Goal: Task Accomplishment & Management: Manage account settings

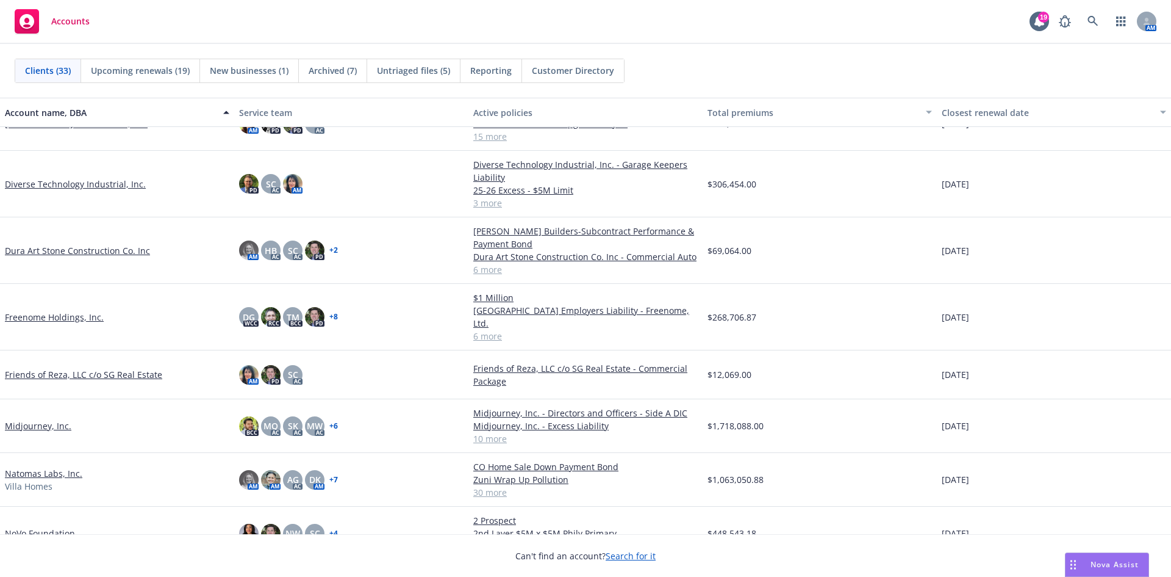
scroll to position [366, 0]
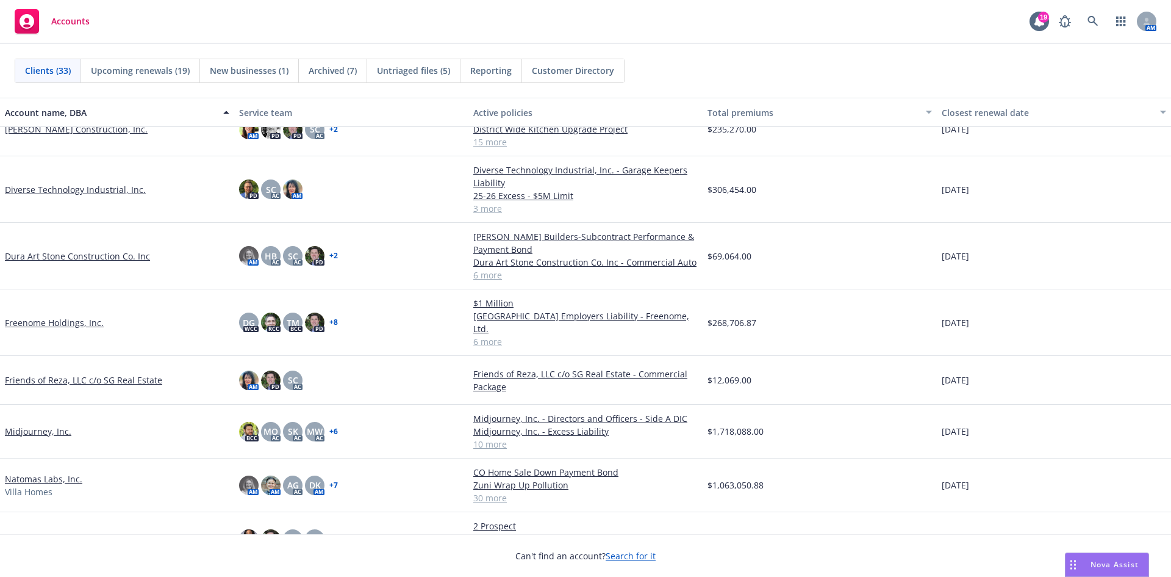
click at [53, 187] on link "Diverse Technology Industrial, Inc." at bounding box center [75, 189] width 141 height 13
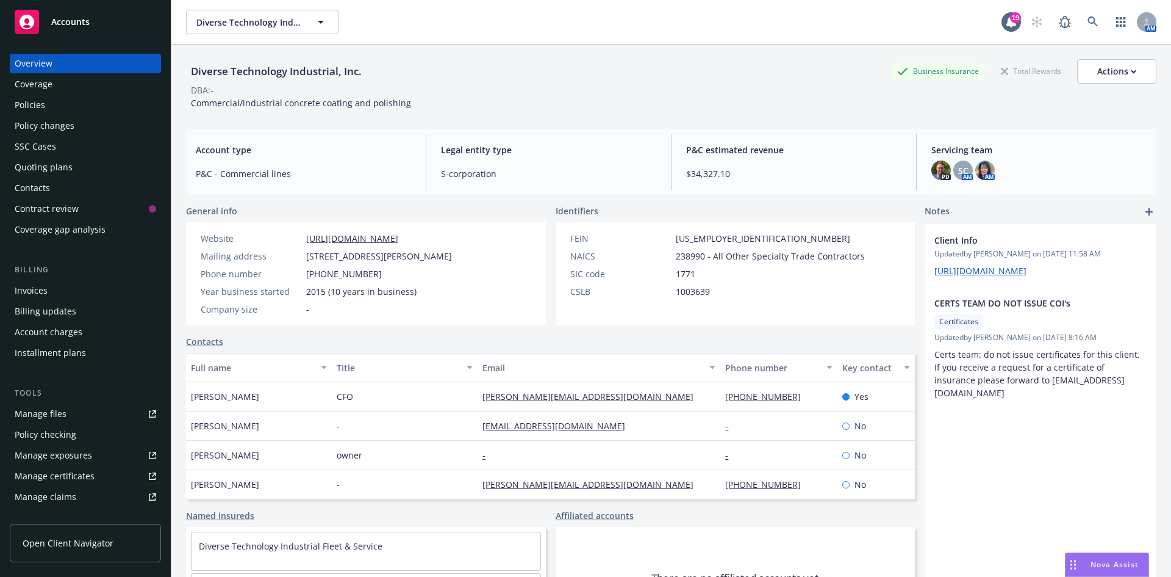
click at [57, 408] on div "Manage files" at bounding box center [41, 414] width 52 height 20
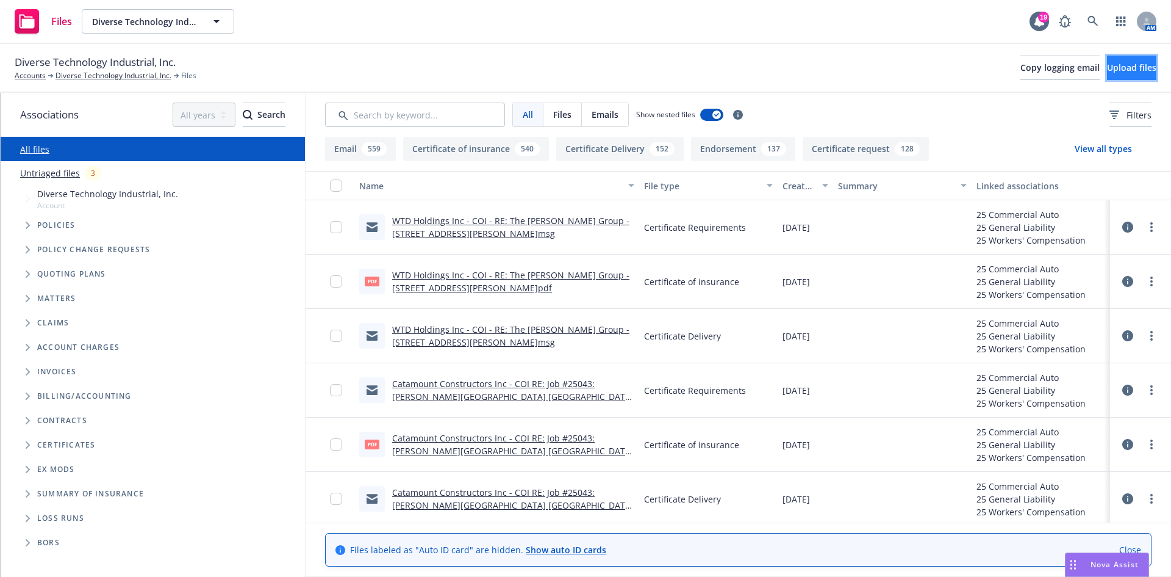
click at [1113, 65] on span "Upload files" at bounding box center [1131, 68] width 49 height 12
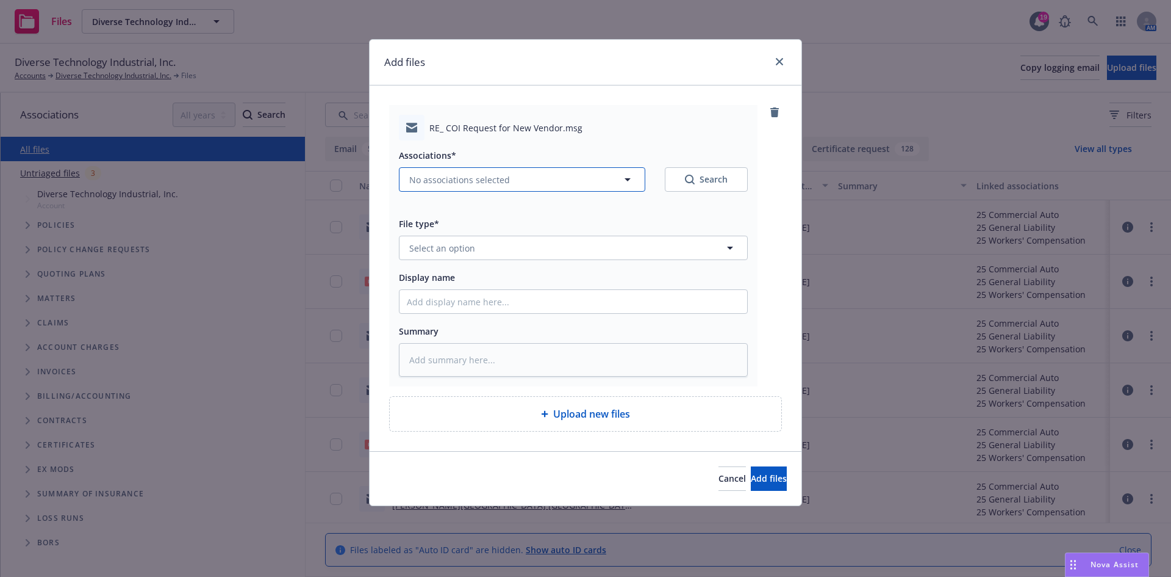
click at [470, 191] on button "No associations selected" at bounding box center [522, 179] width 246 height 24
type textarea "x"
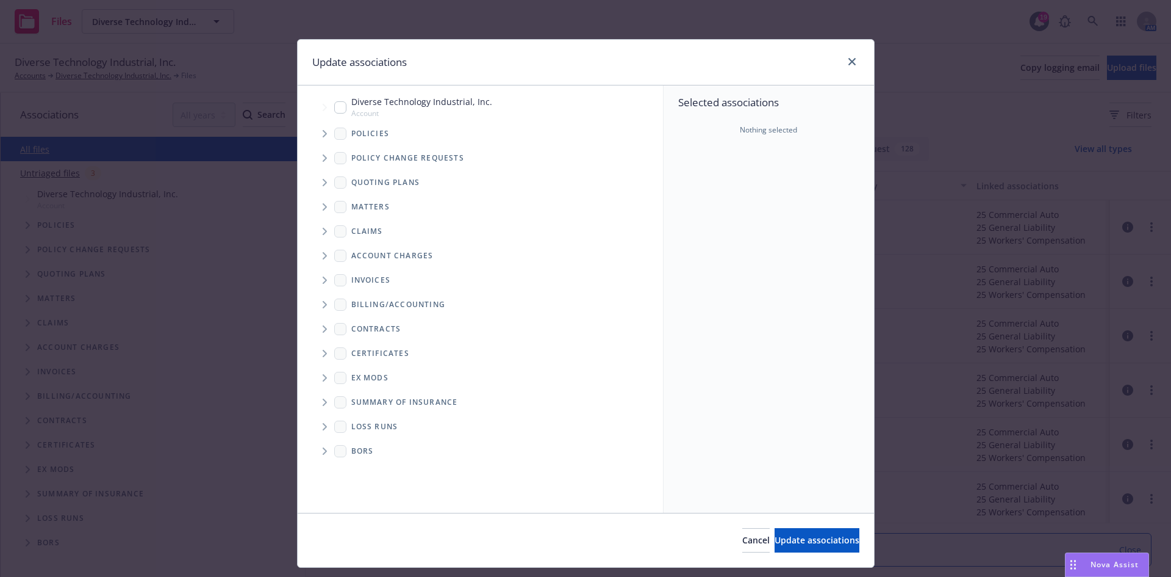
click at [315, 136] on span "Tree Example" at bounding box center [325, 134] width 20 height 20
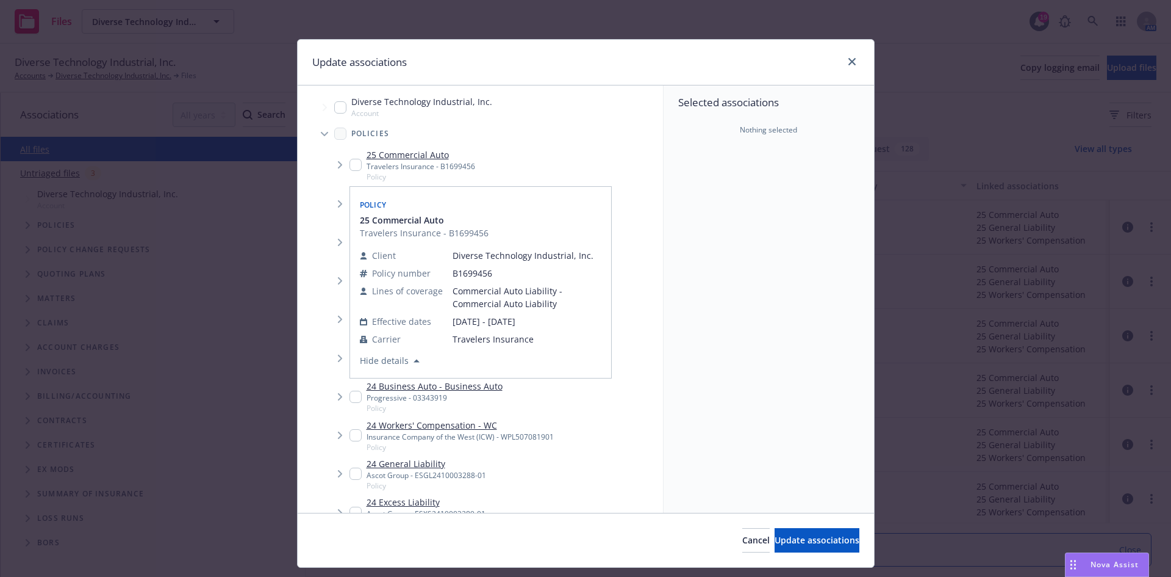
click at [354, 156] on div "25 Commercial Auto Travelers Insurance - B1699456 Policy" at bounding box center [413, 165] width 126 height 34
checkbox input "true"
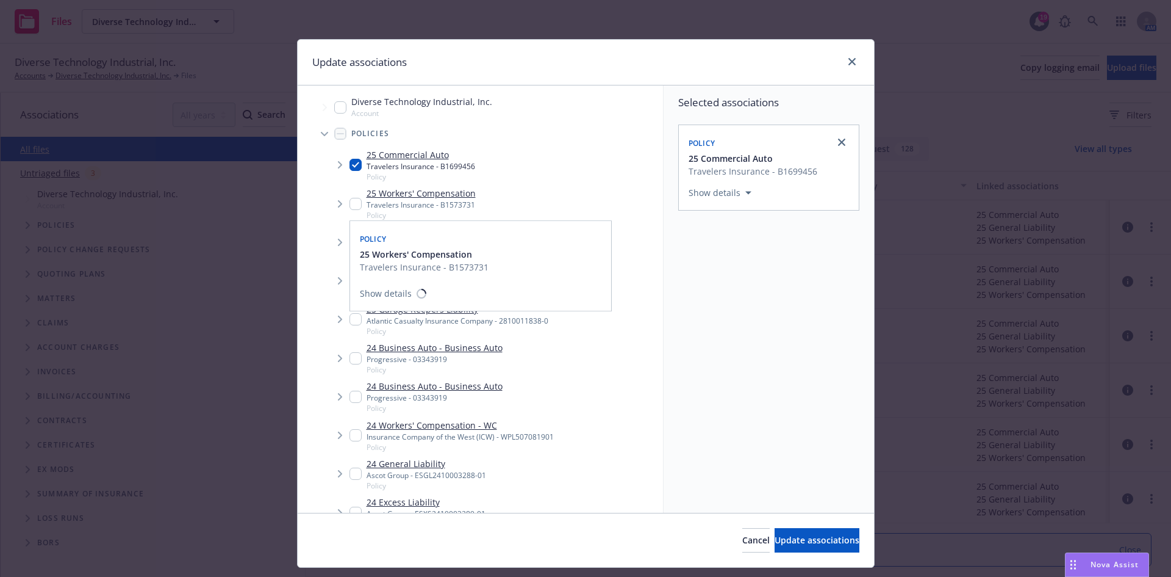
click at [353, 199] on input "Tree Example" at bounding box center [356, 204] width 12 height 12
checkbox input "true"
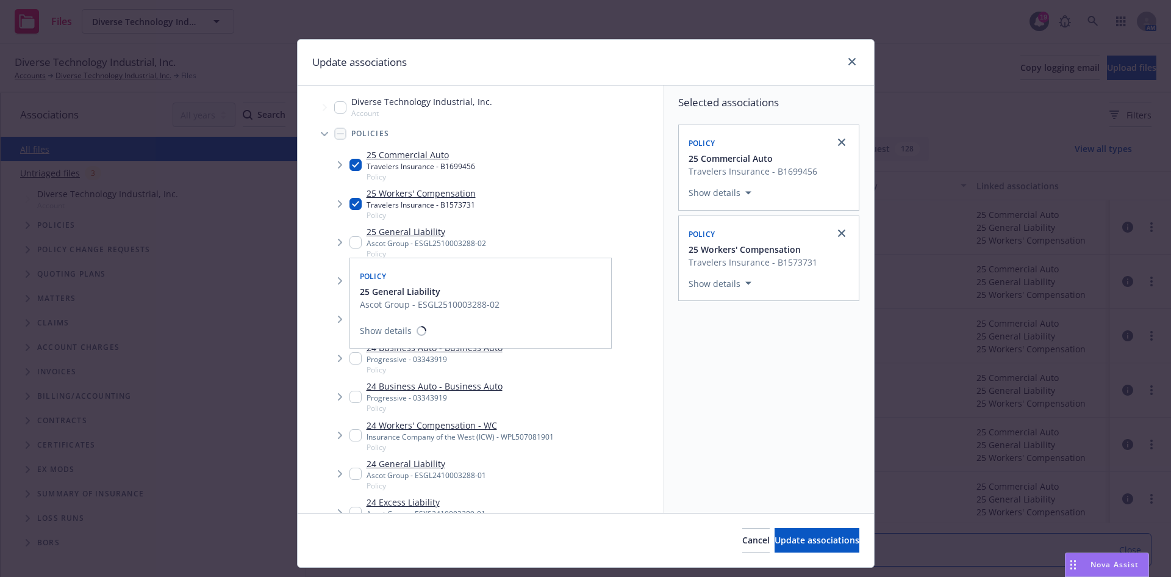
click at [357, 241] on div "25 General Liability Ascot Group - ESGL2510003288-02 Policy" at bounding box center [418, 242] width 137 height 34
checkbox input "true"
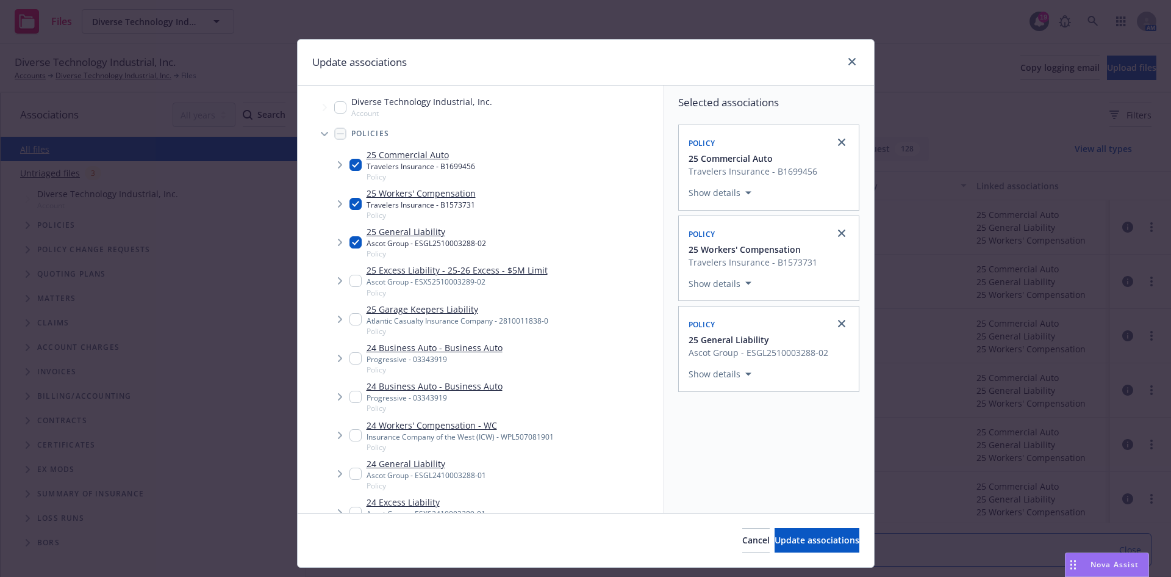
click at [351, 278] on input "Tree Example" at bounding box center [356, 281] width 12 height 12
checkbox input "true"
click at [824, 545] on span "Update associations" at bounding box center [817, 540] width 85 height 12
type textarea "x"
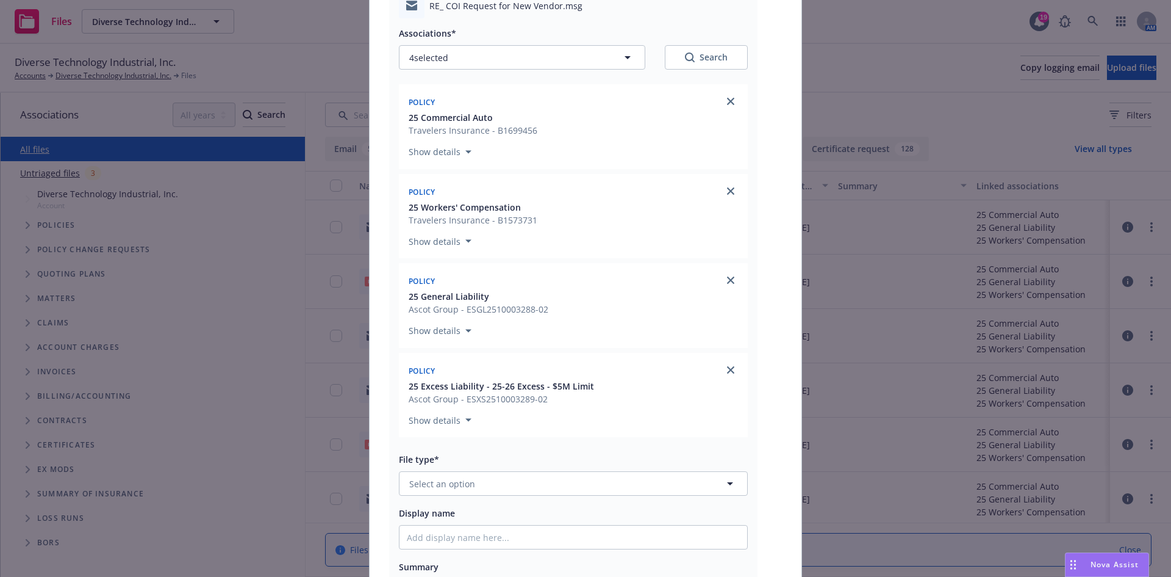
scroll to position [183, 0]
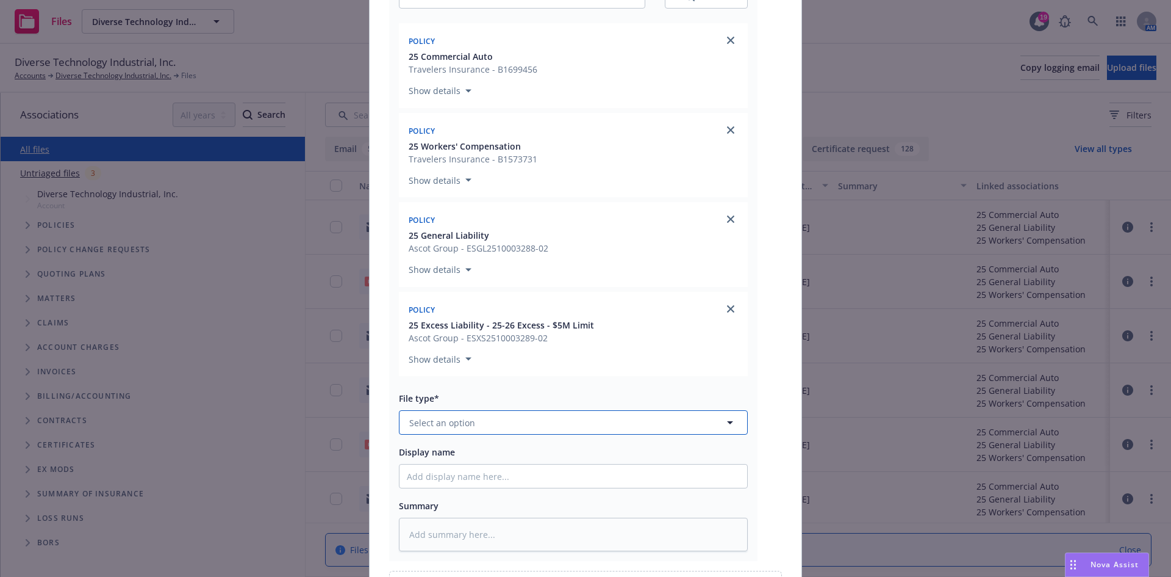
click at [515, 434] on button "Select an option" at bounding box center [573, 422] width 349 height 24
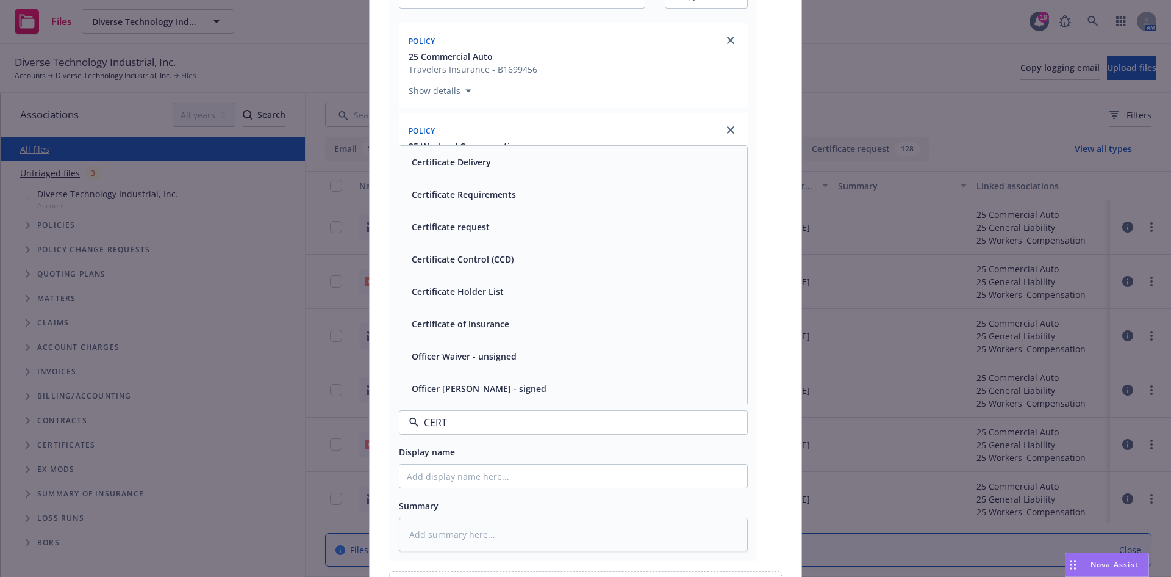
type input "CERTR"
type textarea "x"
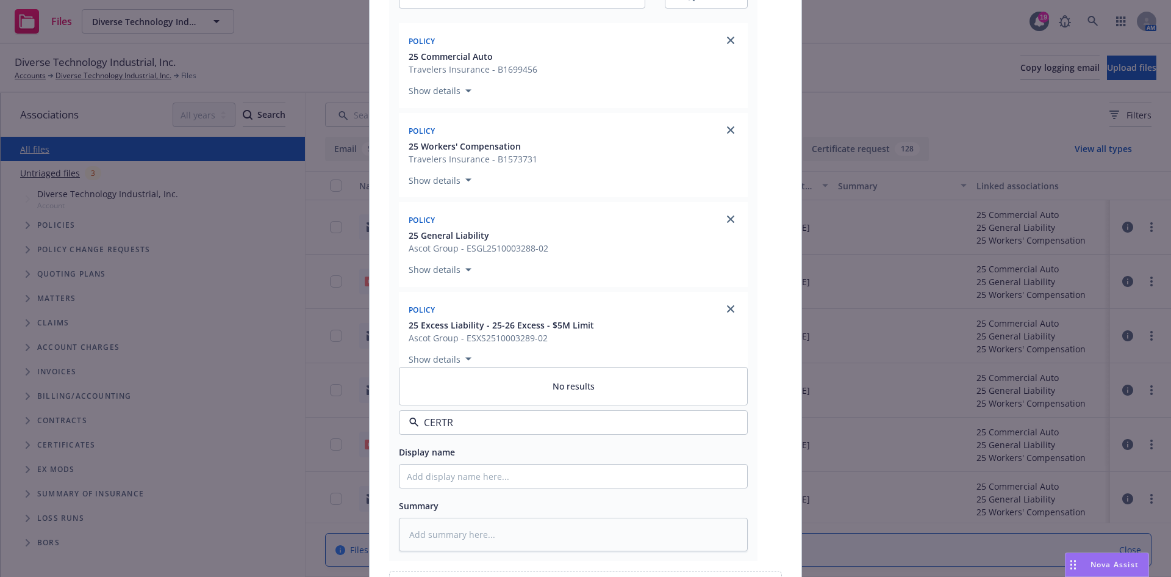
type input "CERT"
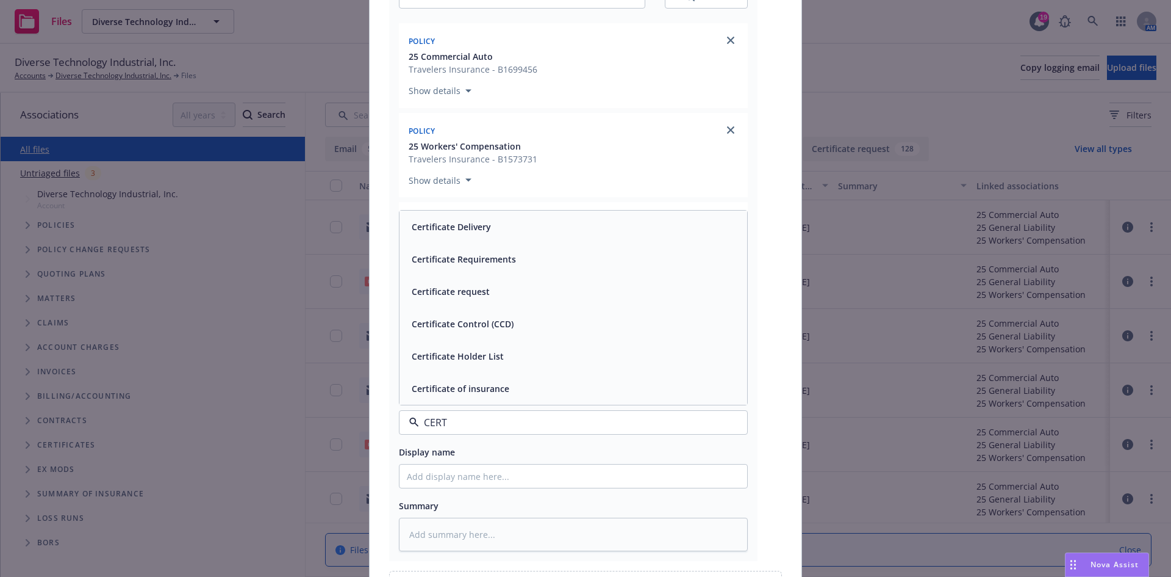
click at [514, 215] on div "Certificate Delivery" at bounding box center [574, 226] width 348 height 32
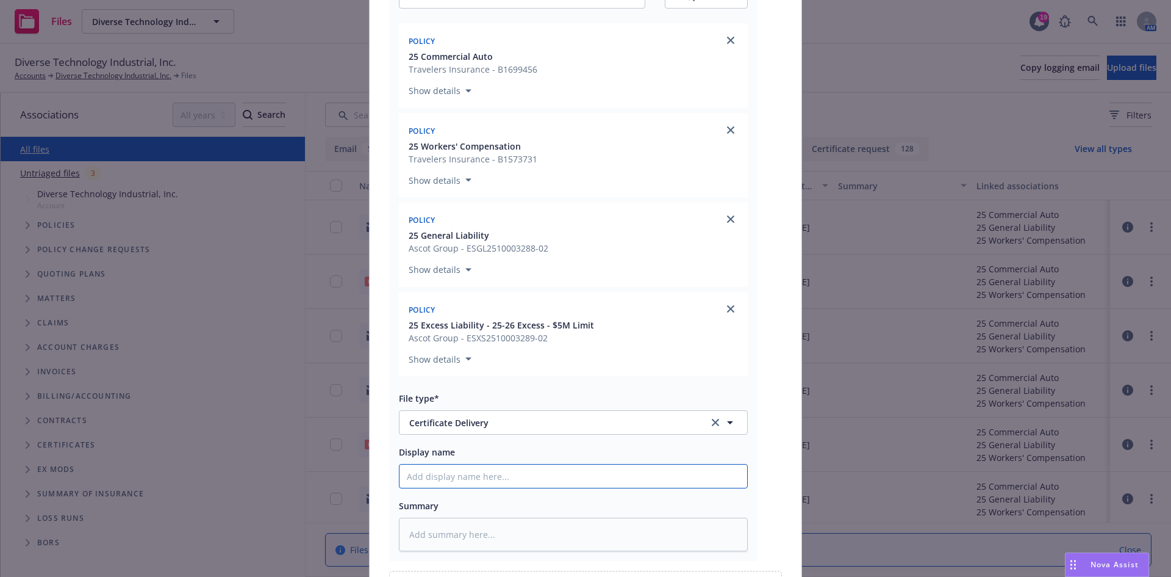
click at [493, 478] on input "Display name" at bounding box center [574, 475] width 348 height 23
paste input "JRM Construction West, LLC - COI - WPBNI"
type textarea "x"
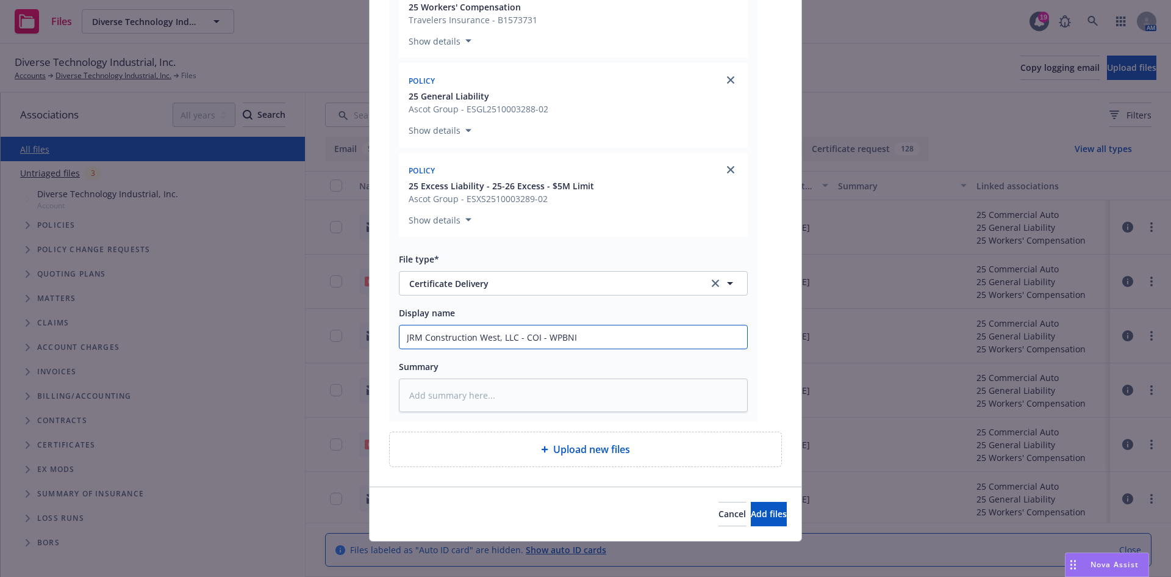
scroll to position [326, 0]
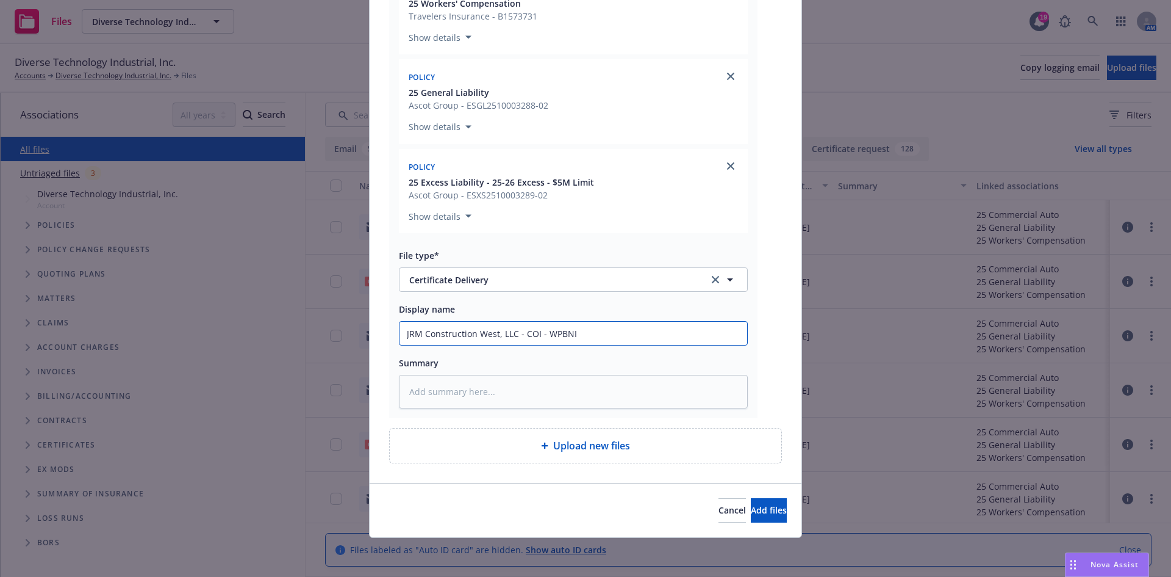
type input "JRM Construction West, LLC - COI - WPBNI"
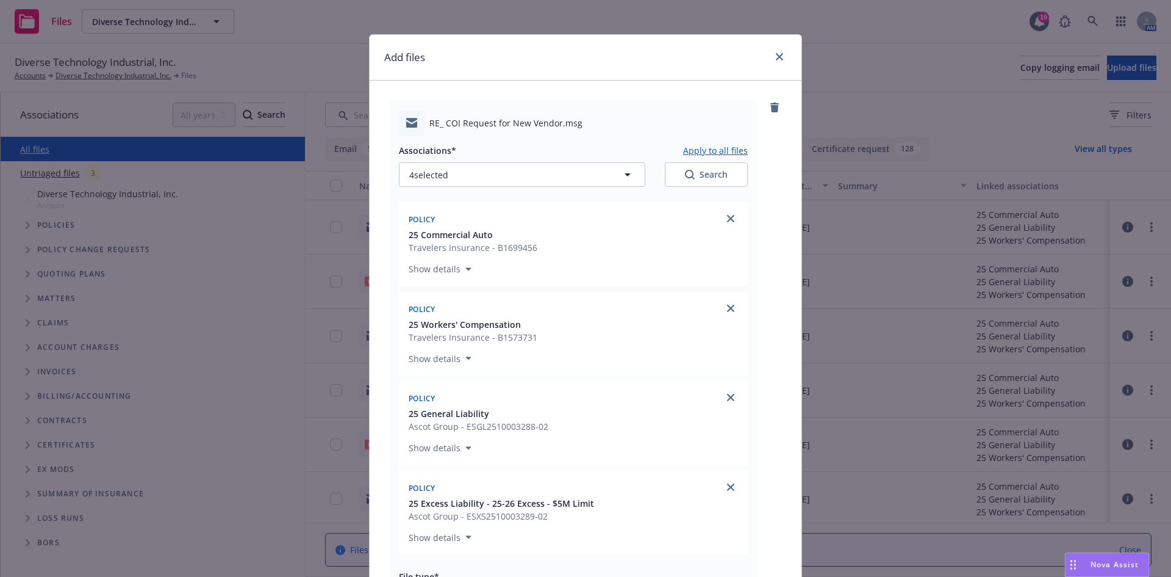
scroll to position [0, 0]
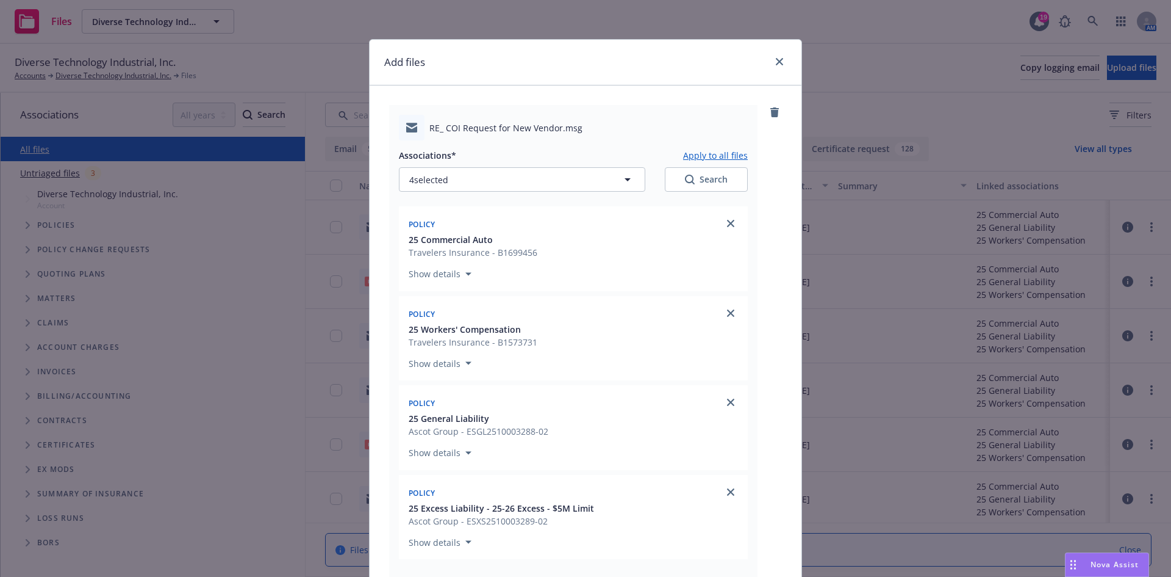
click at [694, 150] on button "Apply to all files" at bounding box center [715, 155] width 65 height 15
type textarea "x"
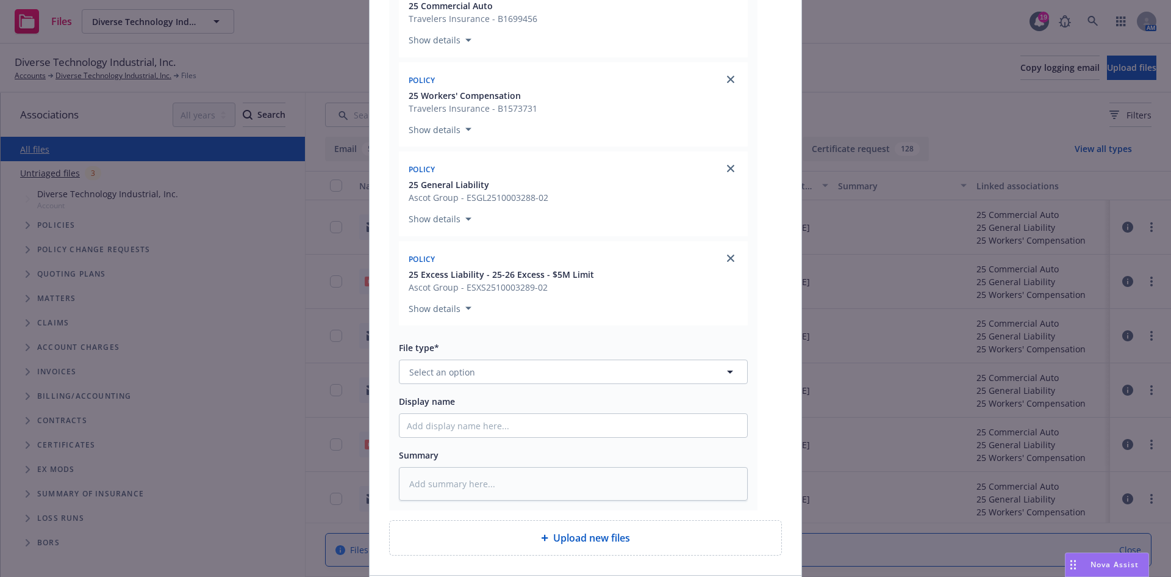
scroll to position [974, 0]
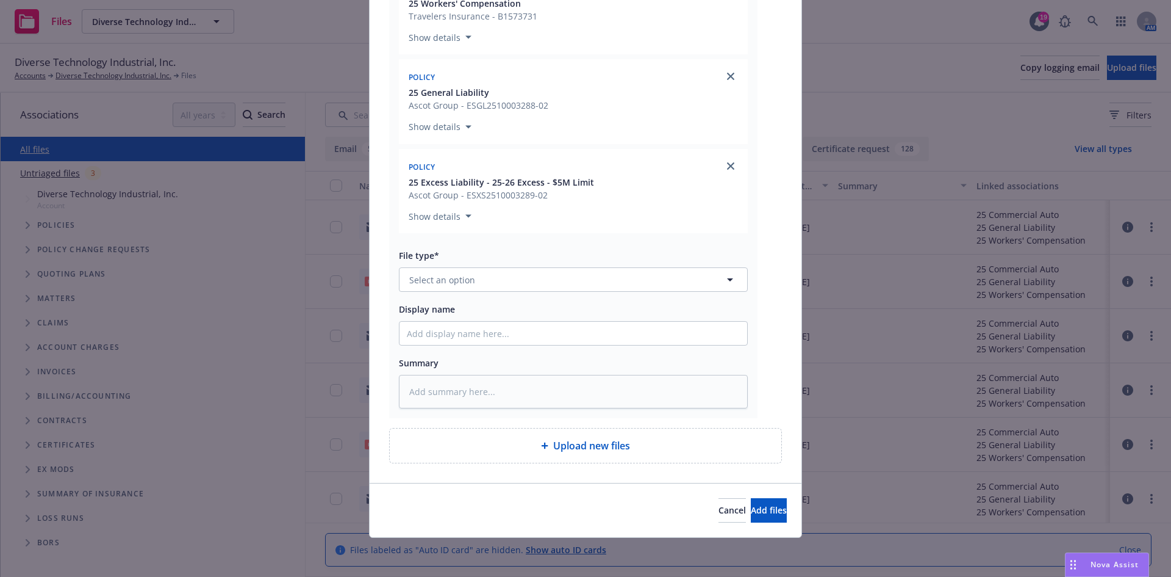
click at [566, 295] on div "Associations* Apply to all files 4 selected Search Policy 25 Commercial Auto Tr…" at bounding box center [573, 112] width 349 height 594
click at [566, 287] on button "Select an option" at bounding box center [573, 279] width 349 height 24
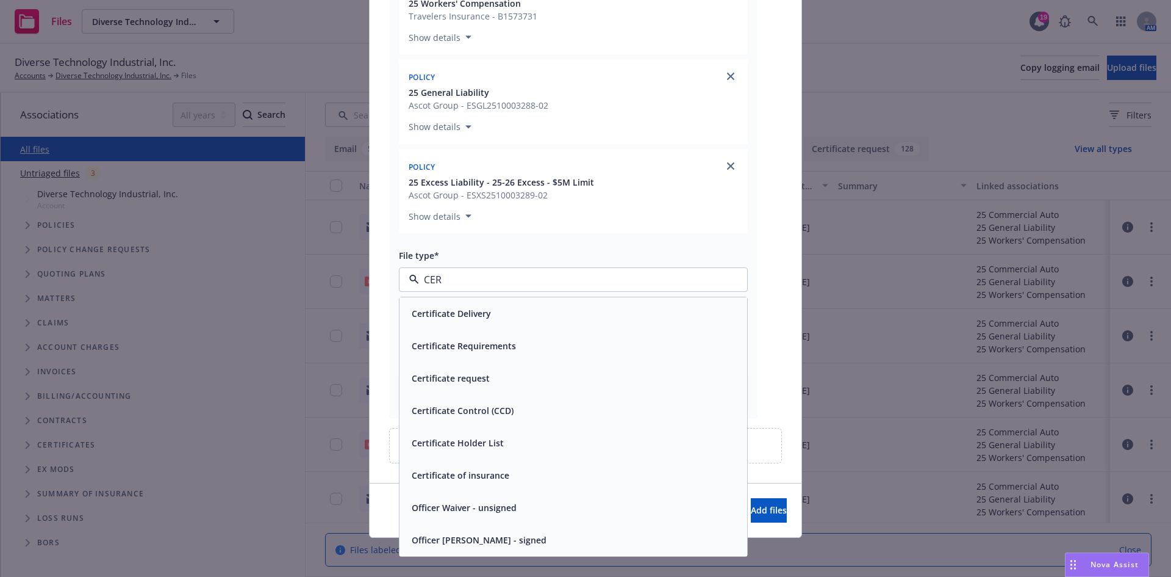
type input "CERT"
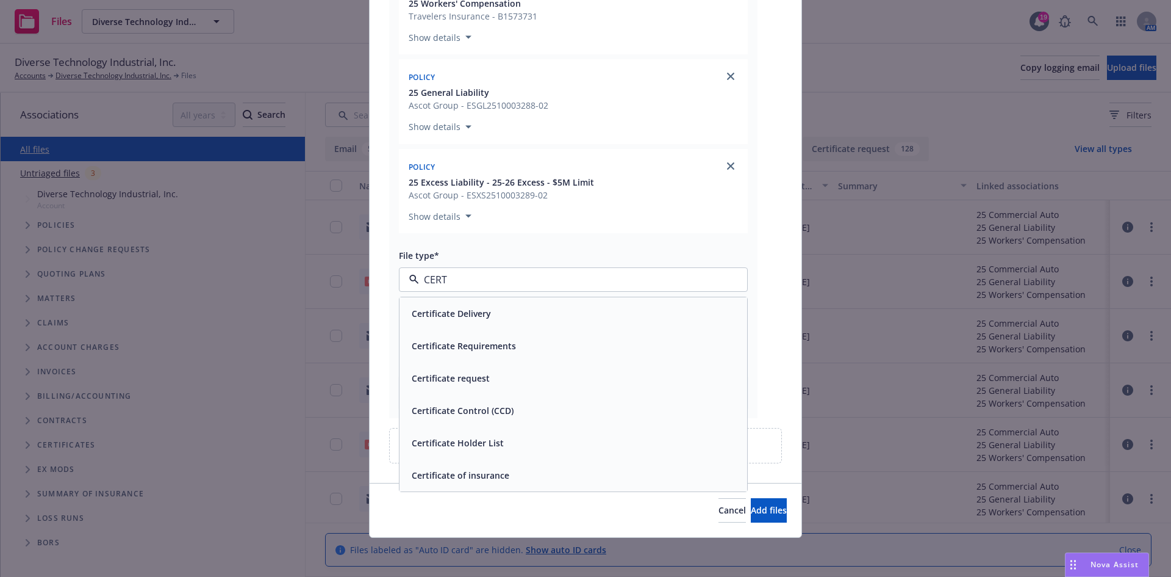
click at [522, 469] on div "Certificate of insurance" at bounding box center [573, 475] width 333 height 18
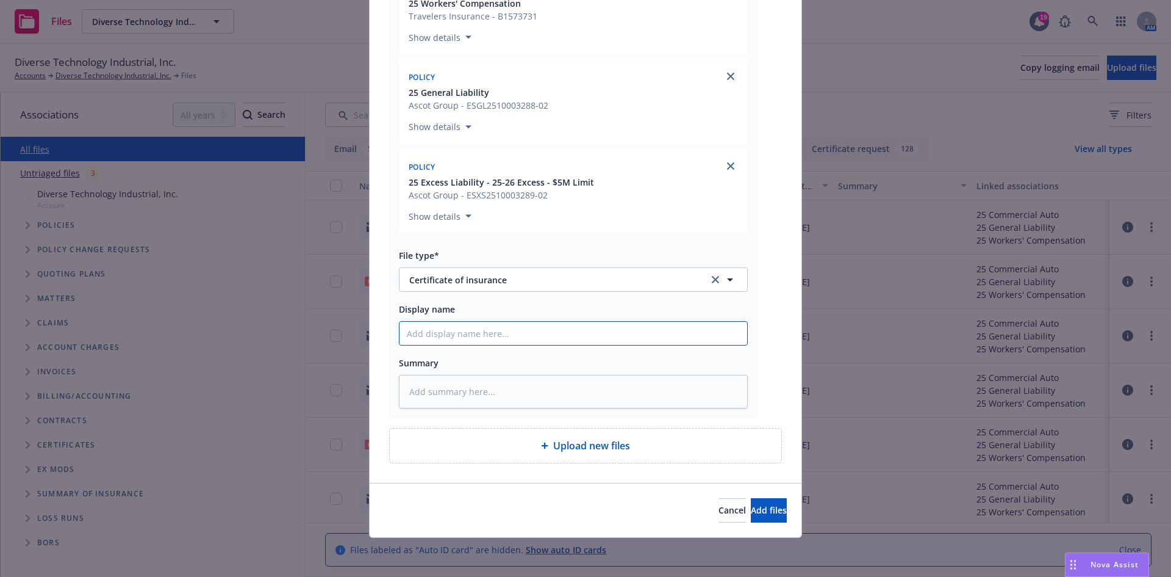
paste input "JRM Construction West, LLC - COI - WPBNI"
type textarea "x"
type input "JRM Construction West, LLC - COI - WPBNI"
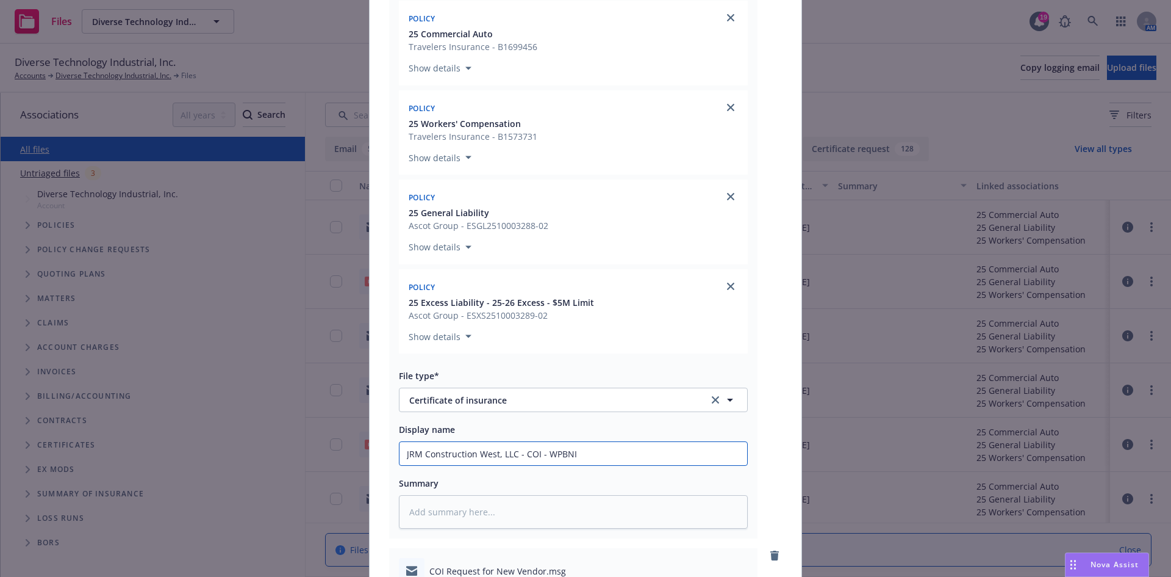
scroll to position [730, 0]
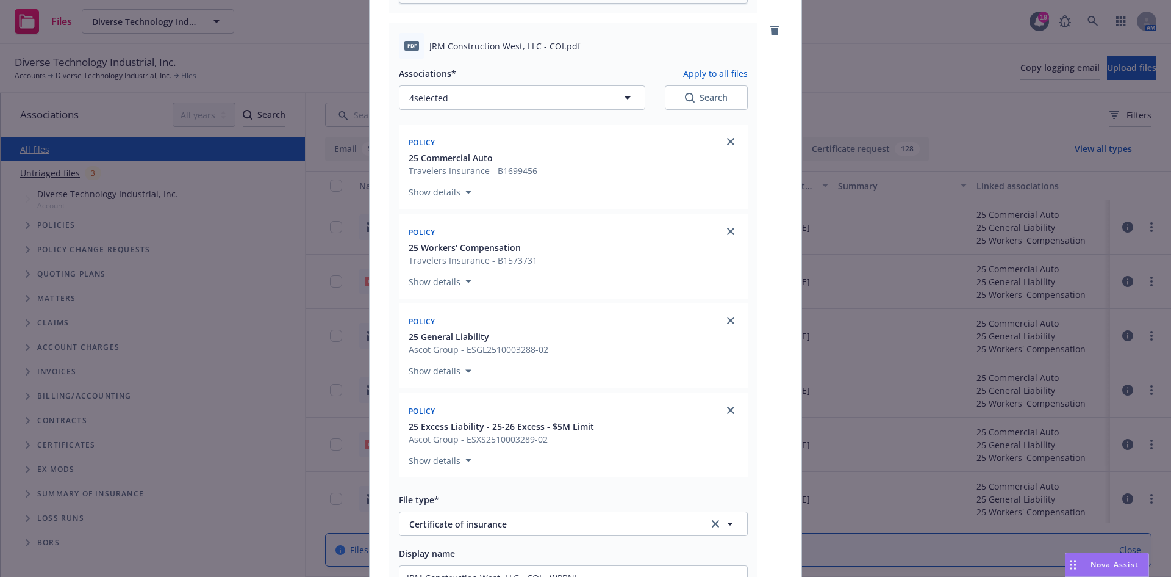
click at [717, 69] on button "Apply to all files" at bounding box center [715, 73] width 65 height 15
type textarea "x"
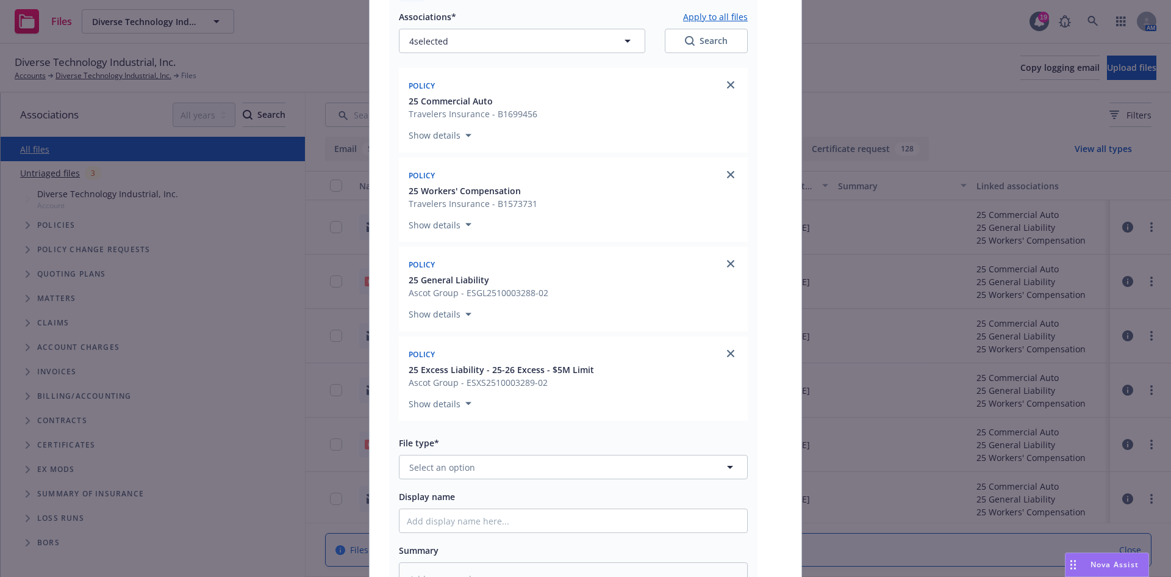
scroll to position [1523, 0]
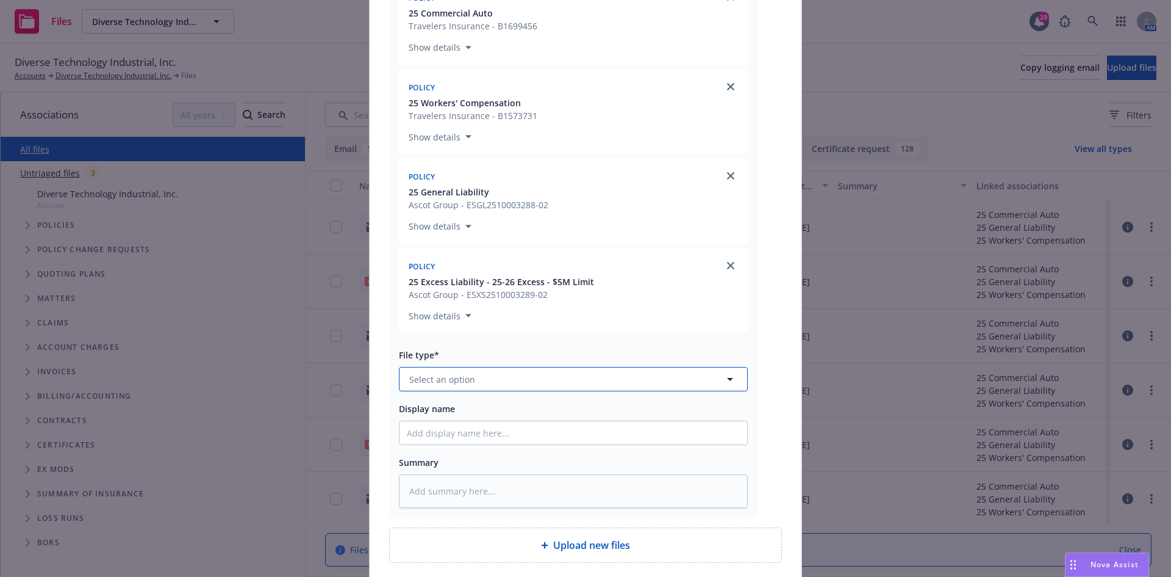
click at [536, 382] on button "Select an option" at bounding box center [573, 379] width 349 height 24
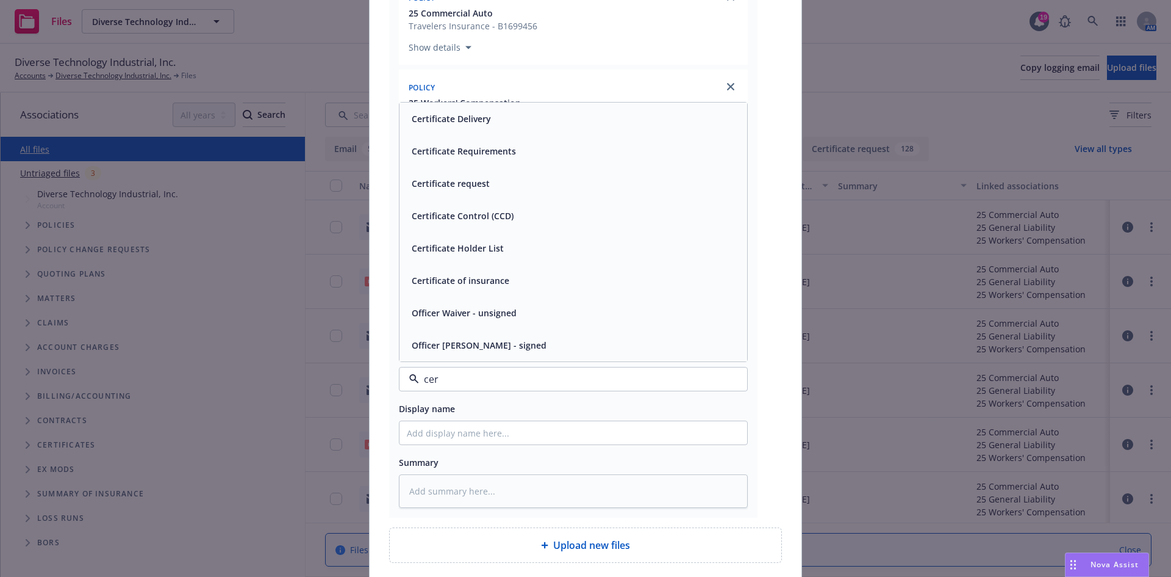
type input "cert"
click at [517, 239] on div "Certificate request" at bounding box center [574, 248] width 348 height 32
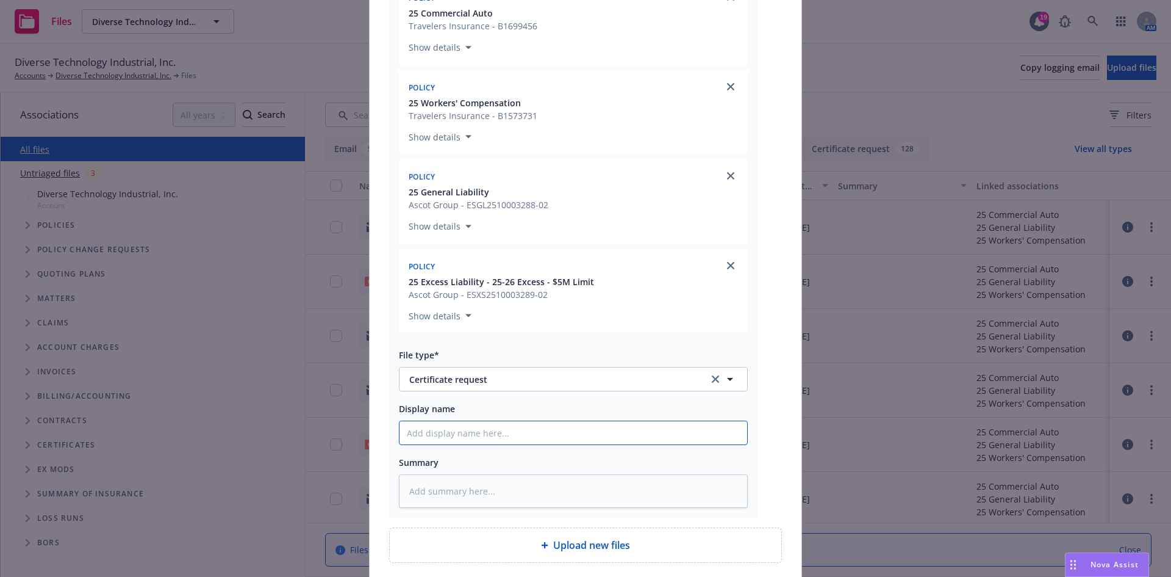
paste input "JRM Construction West, LLC - COI - WPBNI"
type textarea "x"
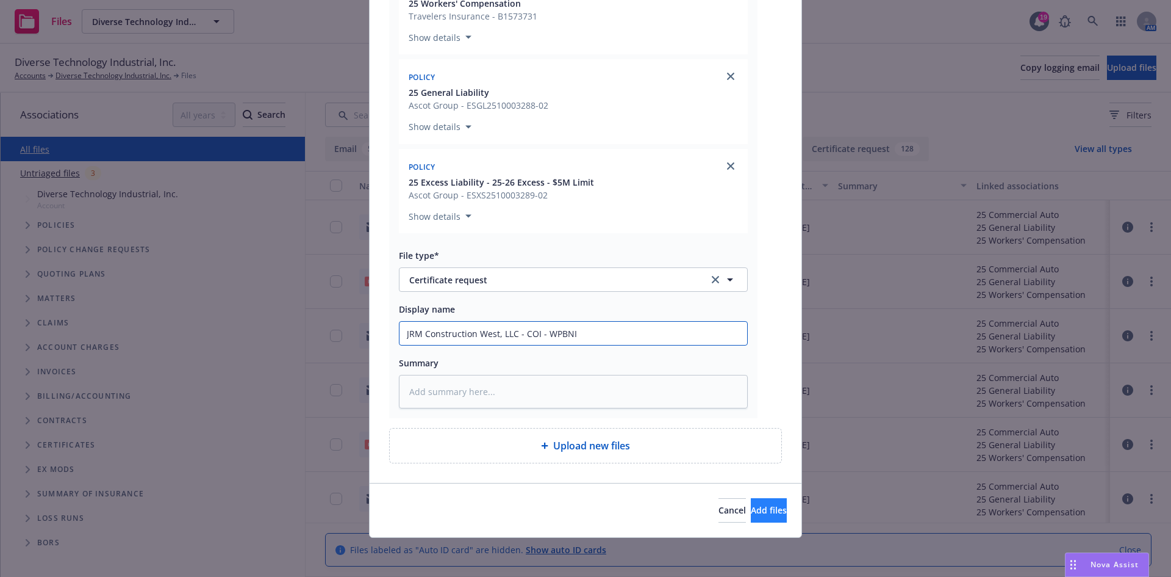
type input "JRM Construction West, LLC - COI - WPBNI"
click at [757, 516] on button "Add files" at bounding box center [769, 510] width 36 height 24
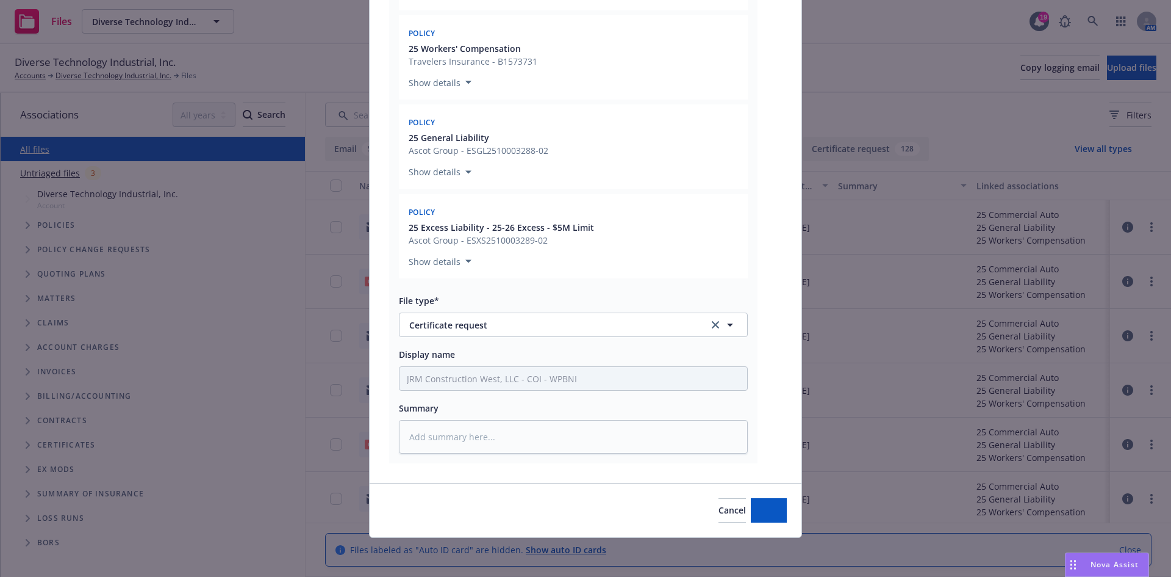
scroll to position [1578, 0]
type textarea "x"
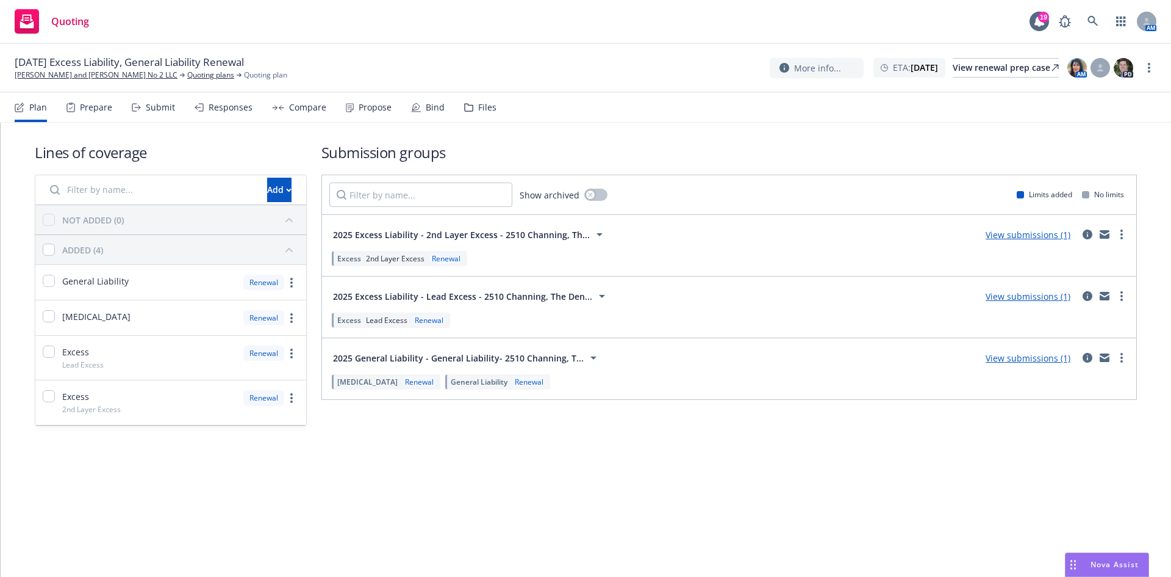
click at [472, 105] on div "Files" at bounding box center [480, 107] width 32 height 29
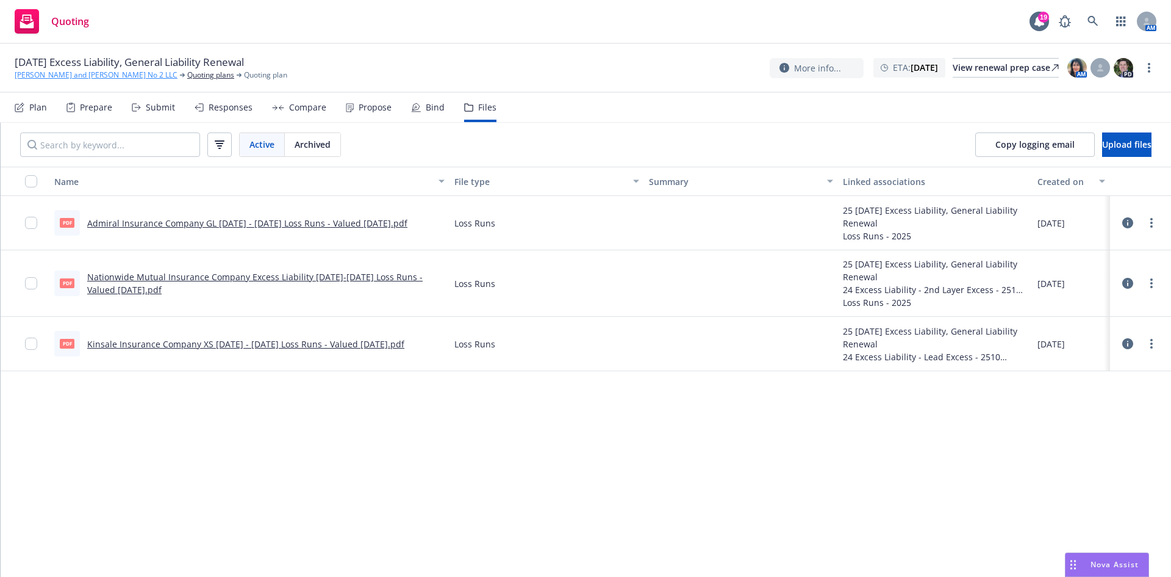
click at [87, 77] on link "Thelma and Louise No 2 LLC" at bounding box center [96, 75] width 163 height 11
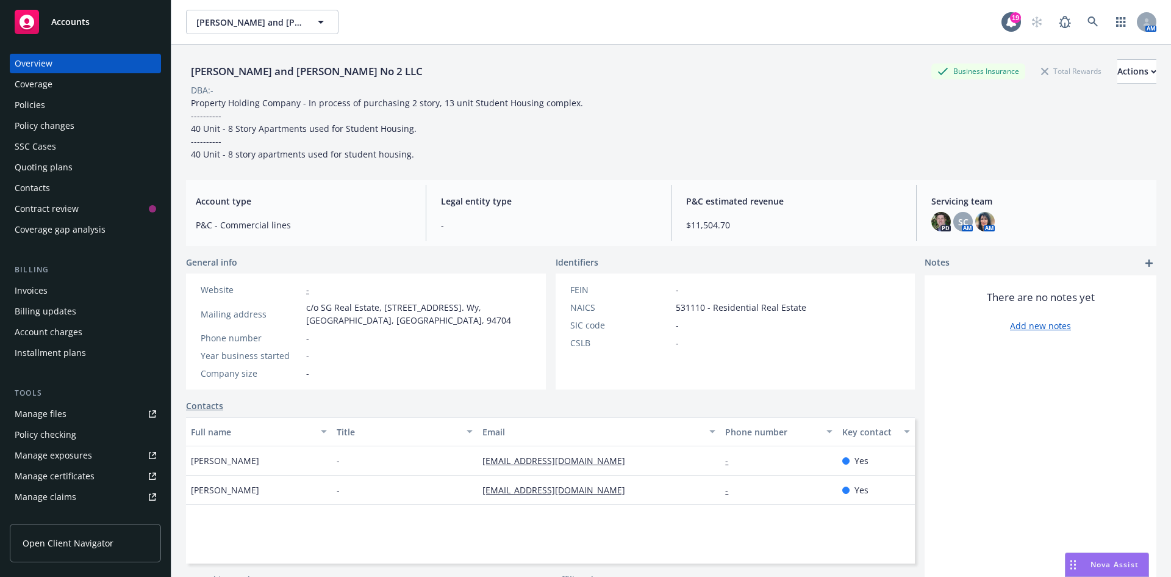
click at [55, 104] on div "Policies" at bounding box center [86, 105] width 142 height 20
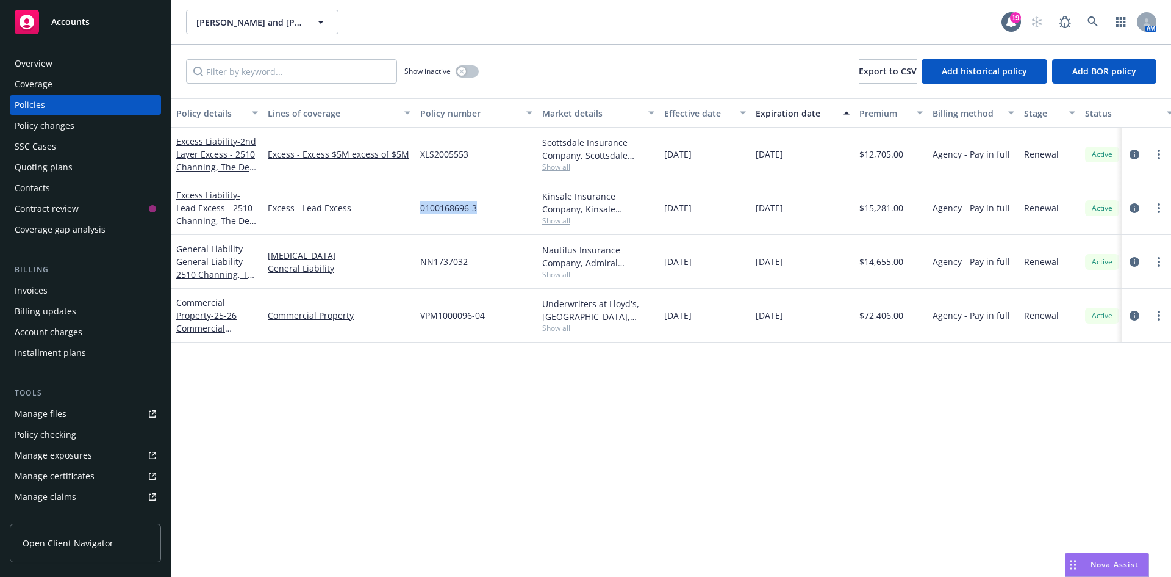
drag, startPoint x: 422, startPoint y: 209, endPoint x: 481, endPoint y: 208, distance: 58.6
click at [481, 208] on div "0100168696-3" at bounding box center [476, 208] width 122 height 54
copy span "0100168696-3"
click at [468, 65] on div "Show inactive" at bounding box center [441, 71] width 74 height 24
click at [468, 70] on button "button" at bounding box center [467, 71] width 23 height 12
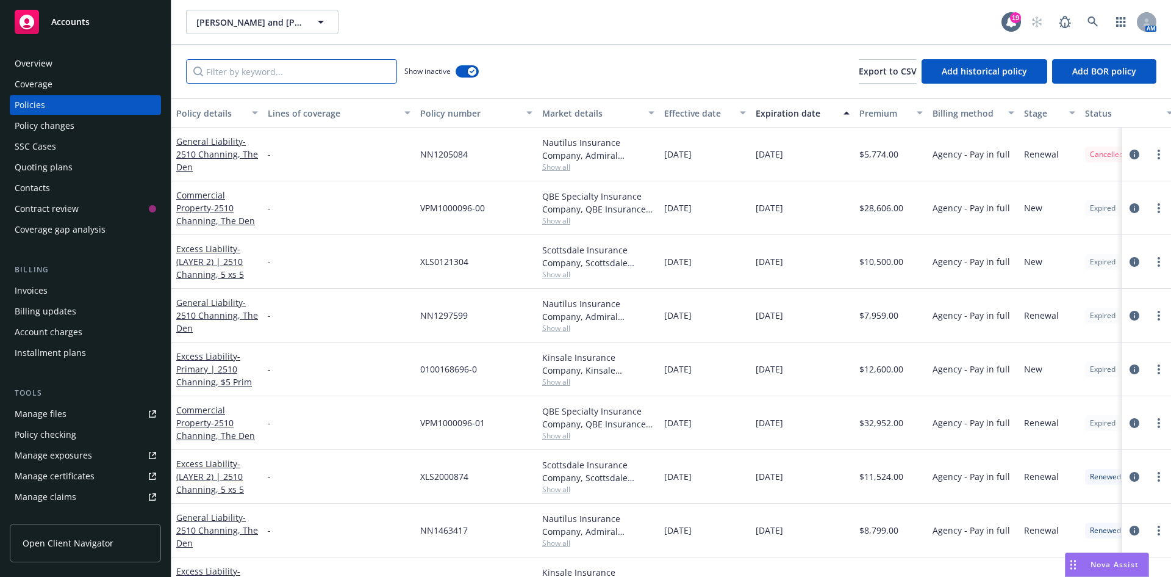
click at [365, 79] on input "Filter by keyword..." at bounding box center [291, 71] width 211 height 24
type input "kinsale"
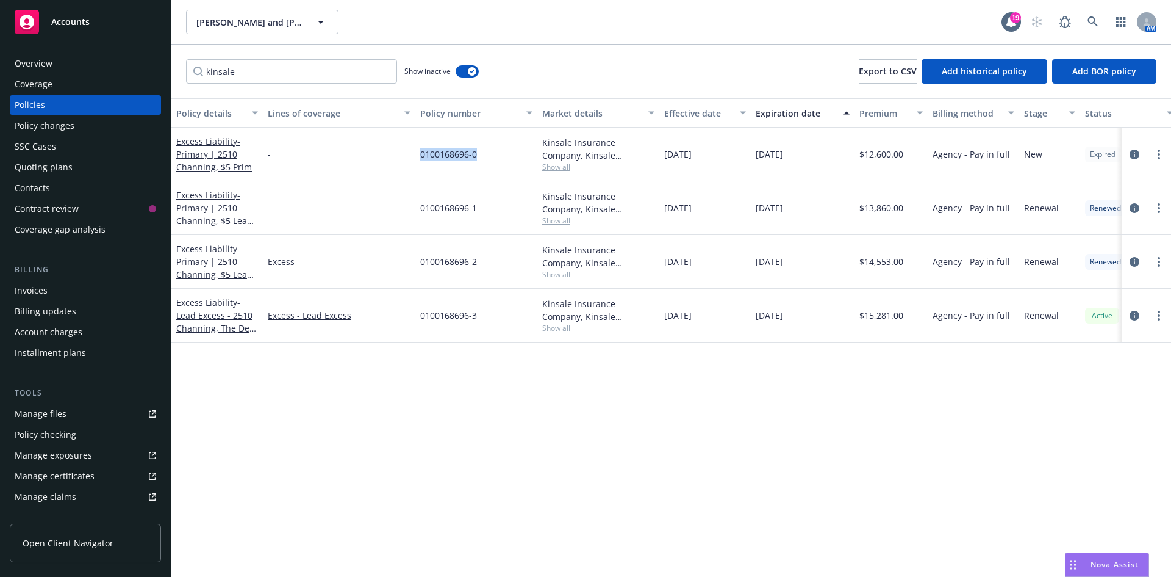
drag, startPoint x: 420, startPoint y: 152, endPoint x: 481, endPoint y: 152, distance: 61.6
click at [481, 152] on div "0100168696-0" at bounding box center [476, 155] width 122 height 54
copy span "0100168696-0"
drag, startPoint x: 414, startPoint y: 215, endPoint x: 480, endPoint y: 215, distance: 65.9
click at [480, 215] on div "Excess Liability - Primary | 2510 Channing, $5 Lead XS - 0100168696-1 Kinsale I…" at bounding box center [759, 208] width 1177 height 54
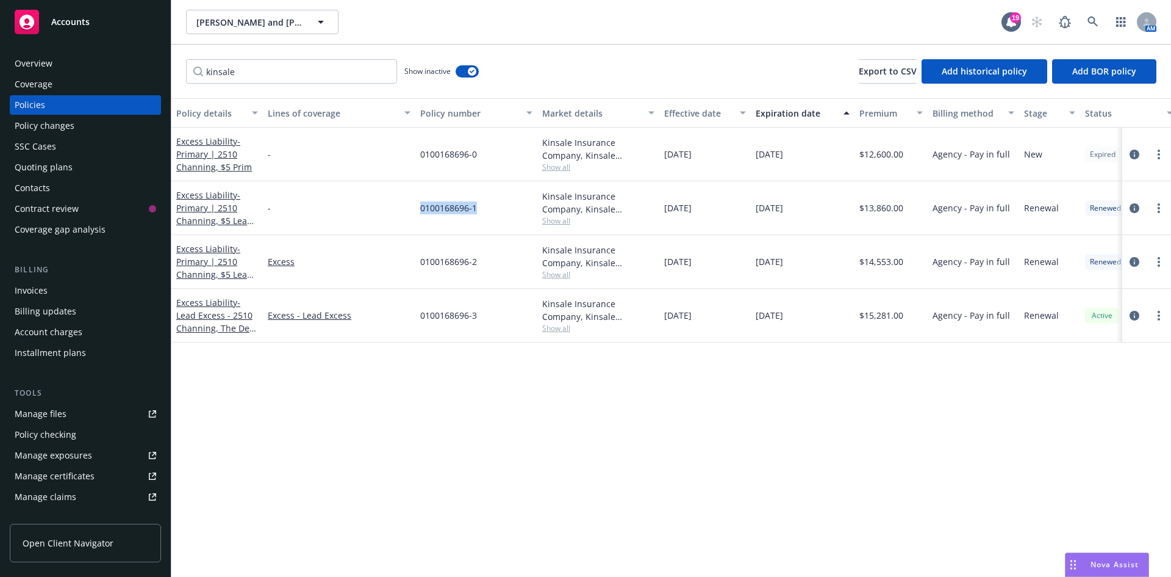
copy div "0100168696-1"
click at [195, 257] on span "- Primary | 2510 Channing, $5 Lead XS" at bounding box center [214, 268] width 77 height 50
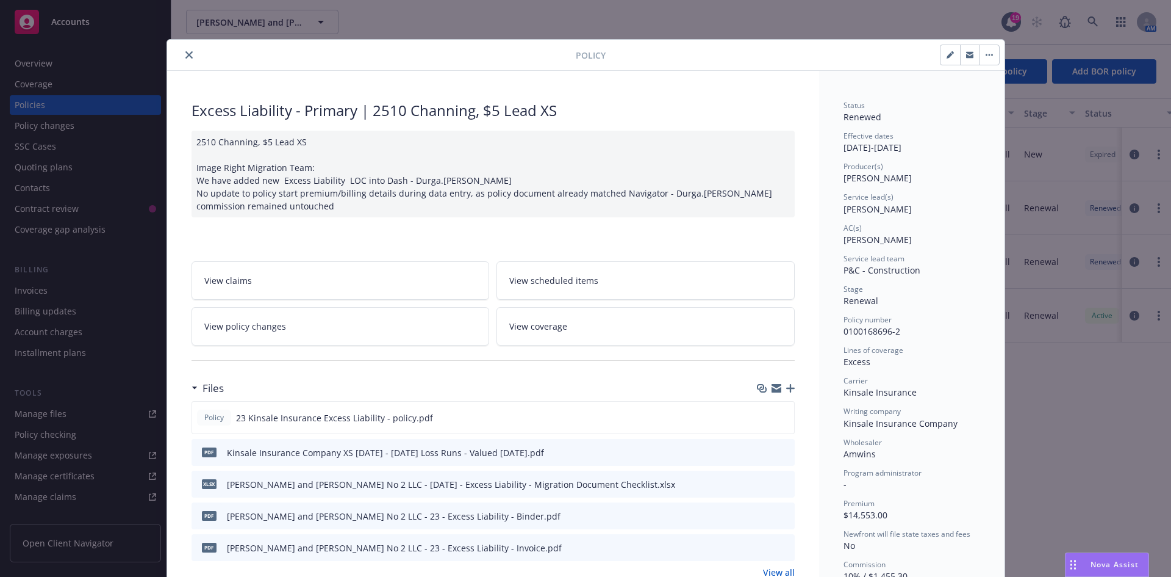
click at [945, 48] on button "button" at bounding box center [951, 55] width 20 height 20
select select "RENEWAL"
select select "12"
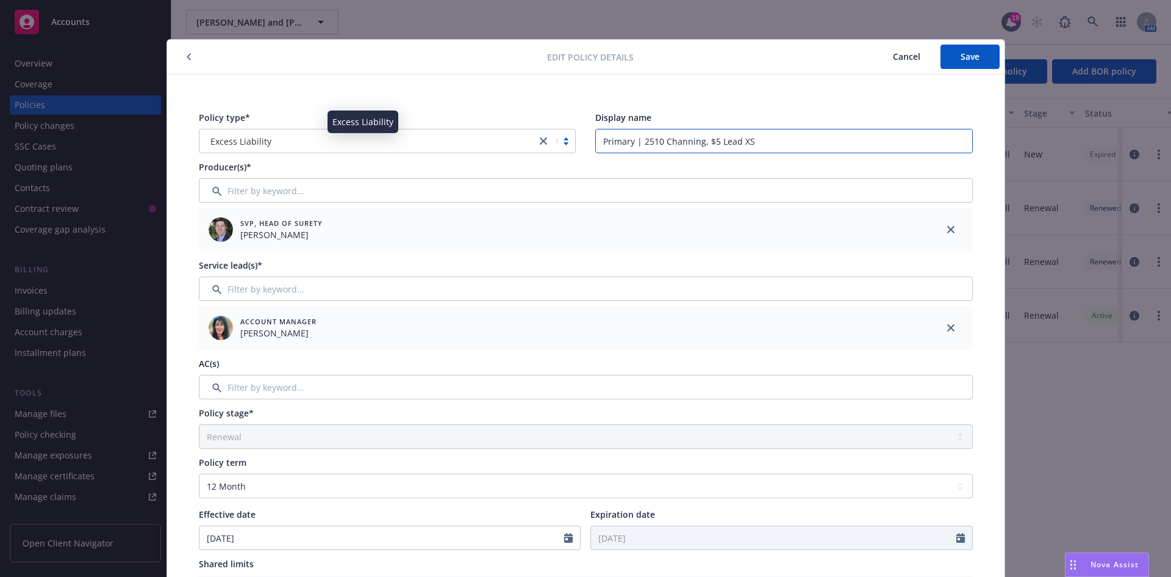
drag, startPoint x: 633, startPoint y: 144, endPoint x: 523, endPoint y: 142, distance: 110.4
click at [504, 143] on div "Policy type* Excess Liability Display name Primary | 2510 Channing, $5 Lead XS" at bounding box center [586, 132] width 774 height 42
type input "2510 Channing, $5 Lead XS"
click at [969, 52] on span "Save" at bounding box center [970, 57] width 19 height 12
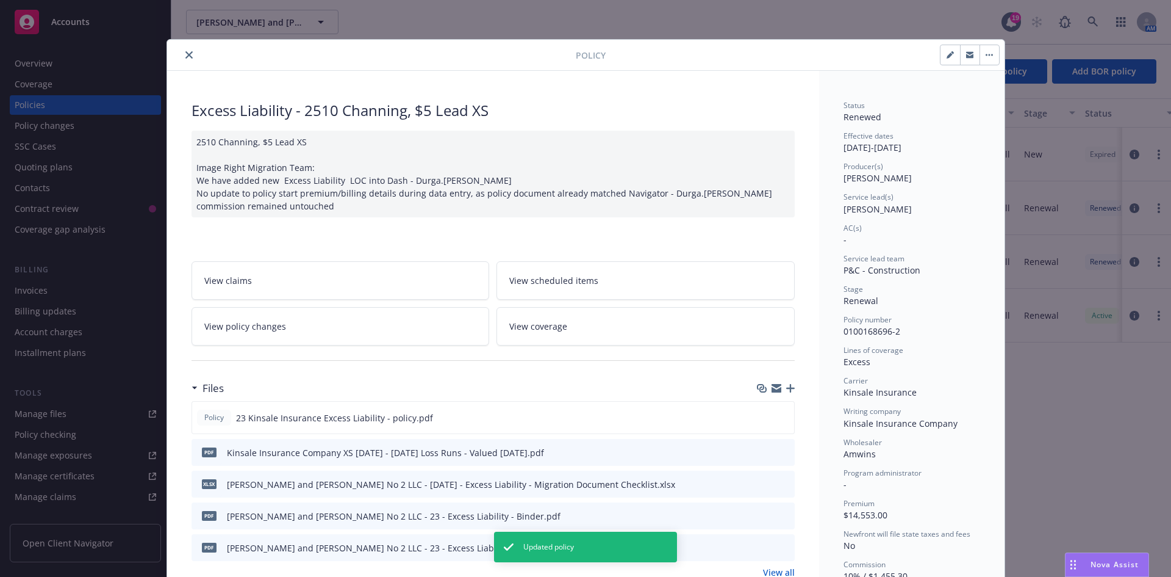
click at [182, 58] on button "close" at bounding box center [189, 55] width 15 height 15
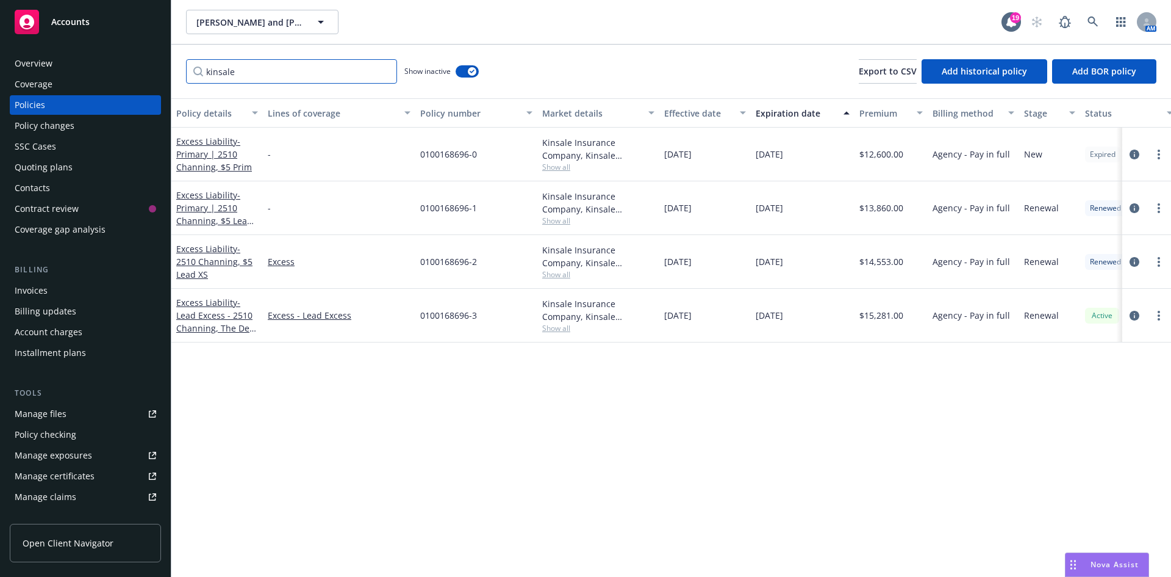
drag, startPoint x: 260, startPoint y: 70, endPoint x: 86, endPoint y: 65, distance: 173.9
click at [86, 65] on div "Accounts Overview Coverage Policies Policy changes SSC Cases Quoting plans Cont…" at bounding box center [585, 288] width 1171 height 577
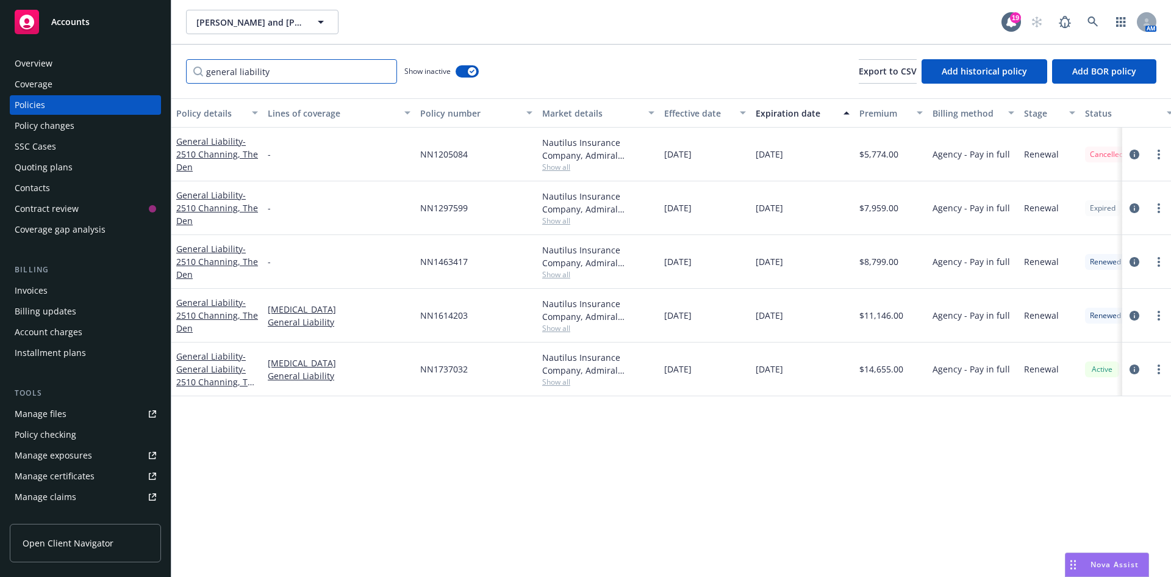
type input "general liability"
click at [60, 165] on div "Quoting plans" at bounding box center [44, 167] width 58 height 20
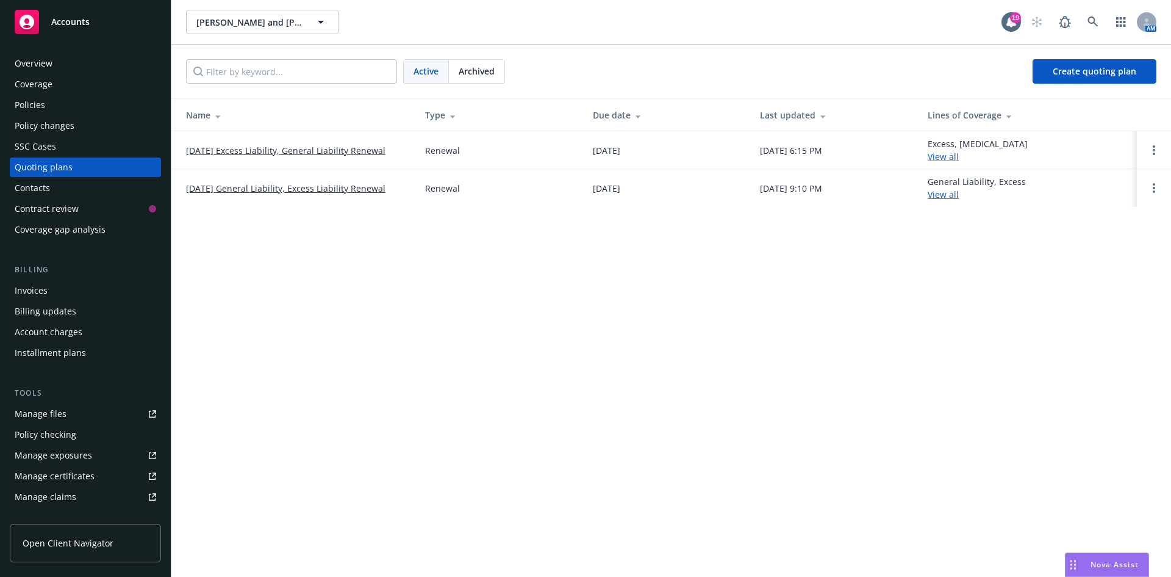
click at [303, 186] on link "11/05/24 General Liability, Excess Liability Renewal" at bounding box center [285, 188] width 199 height 13
